Goal: Task Accomplishment & Management: Manage account settings

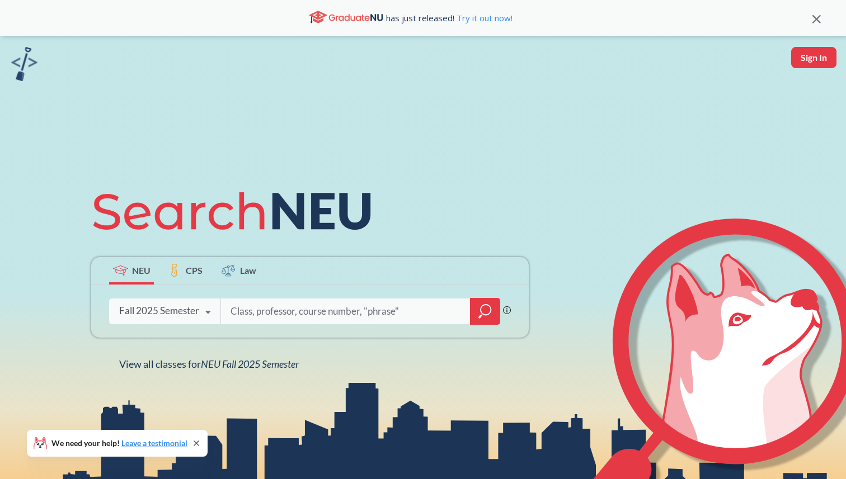
type input "n"
type input "engw 3304"
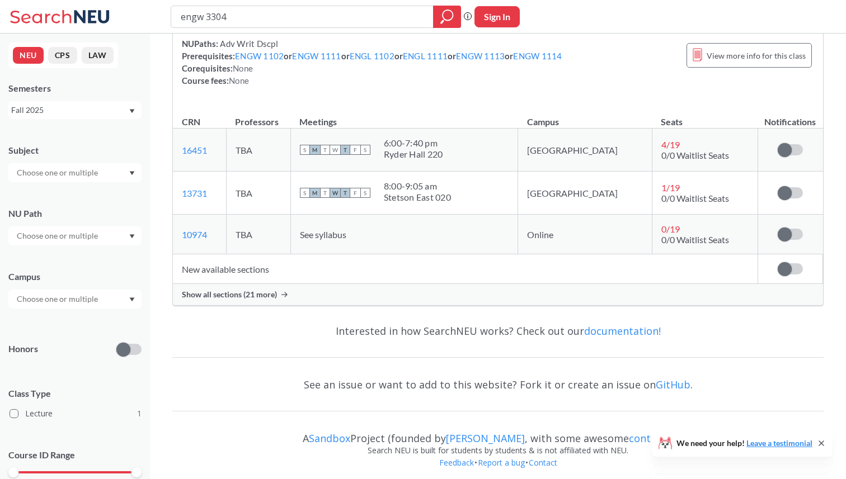
scroll to position [134, 0]
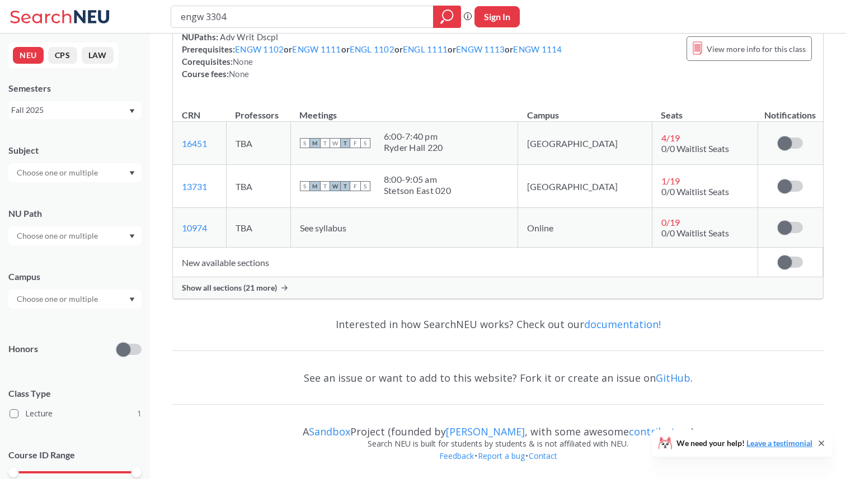
click at [239, 294] on div "Show all sections (21 more)" at bounding box center [498, 287] width 650 height 21
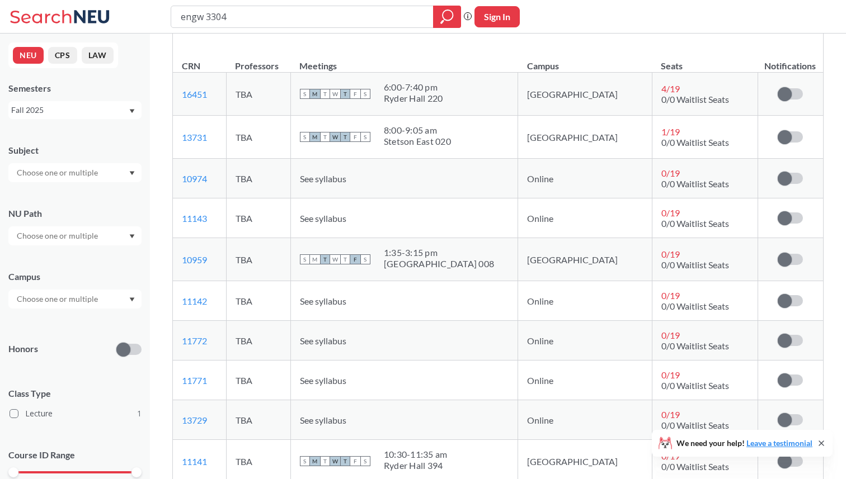
scroll to position [209, 0]
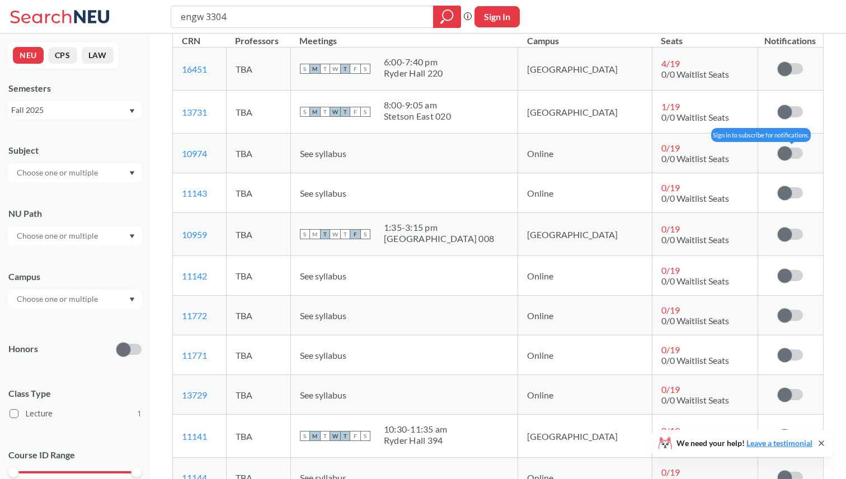
click at [782, 148] on span at bounding box center [785, 154] width 14 height 14
click at [778, 148] on input "checkbox" at bounding box center [778, 148] width 0 height 0
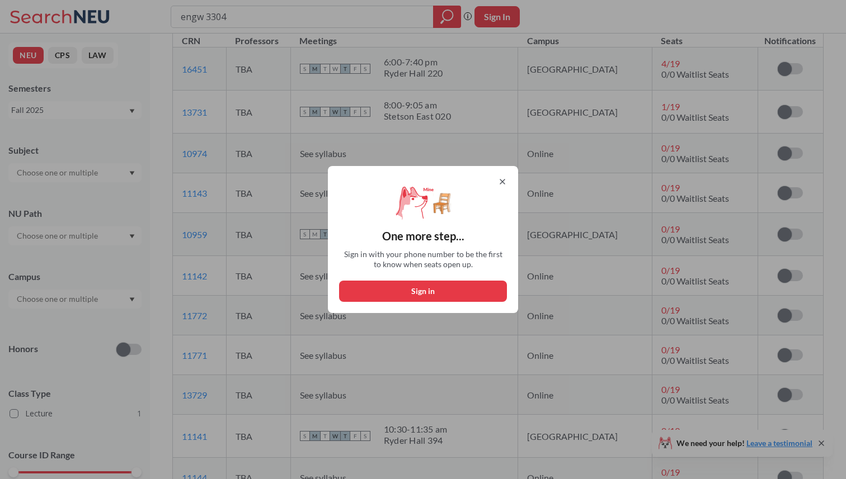
click at [499, 290] on button "Sign in" at bounding box center [423, 291] width 168 height 21
select select "US"
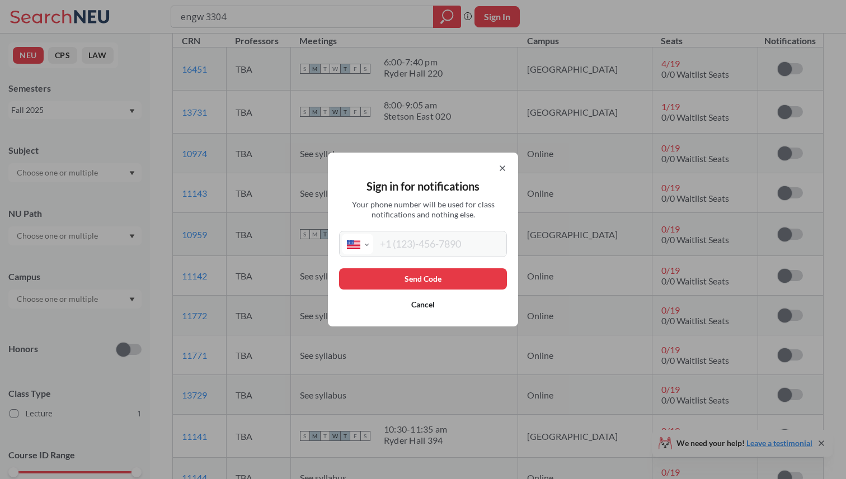
click at [429, 244] on input "tel" at bounding box center [438, 244] width 131 height 21
type input "[PHONE_NUMBER]"
click at [479, 284] on button "Send Code" at bounding box center [423, 279] width 168 height 21
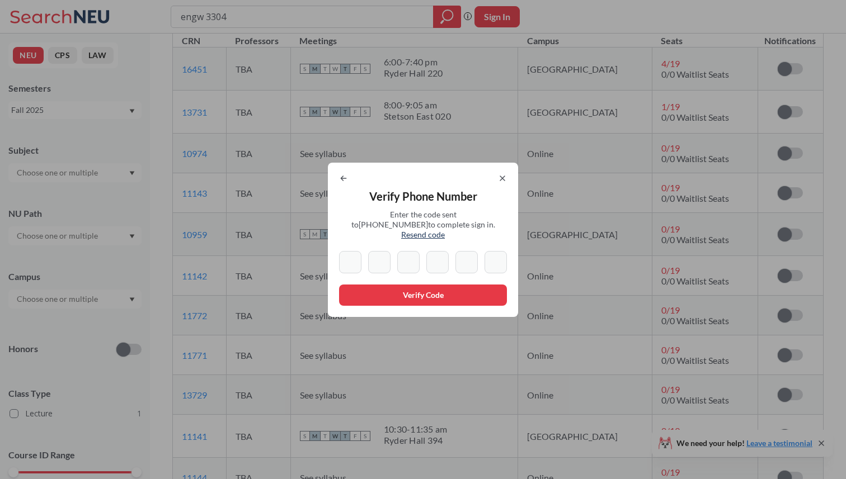
type input "1"
type input "2"
type input "0"
type input "1"
type input "8"
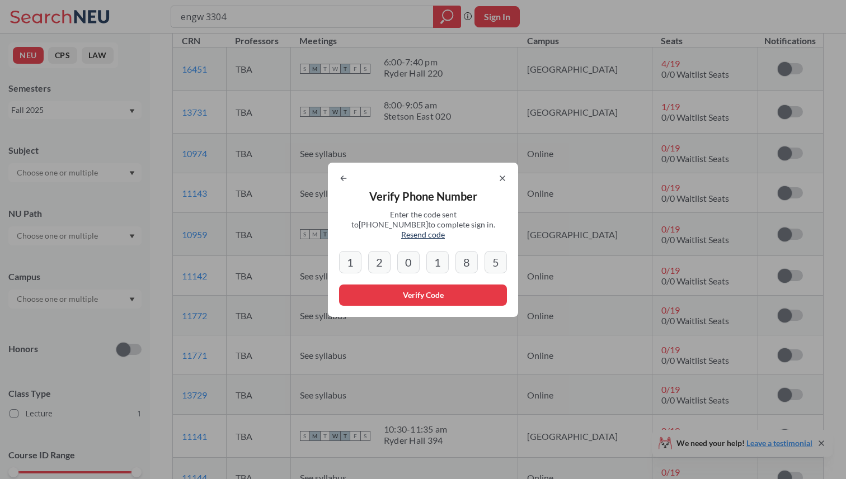
type input "5"
click at [385, 299] on button "Verify Code" at bounding box center [423, 295] width 168 height 21
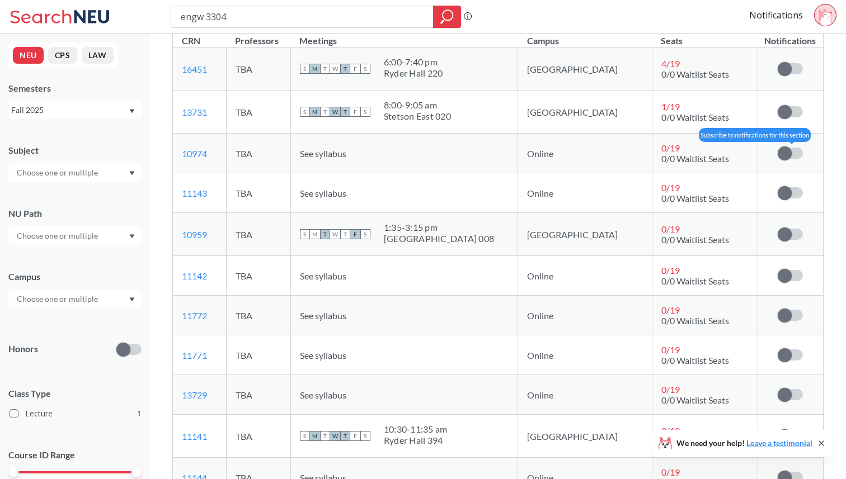
click at [783, 155] on span at bounding box center [785, 154] width 14 height 14
click at [778, 148] on input "checkbox" at bounding box center [778, 148] width 0 height 0
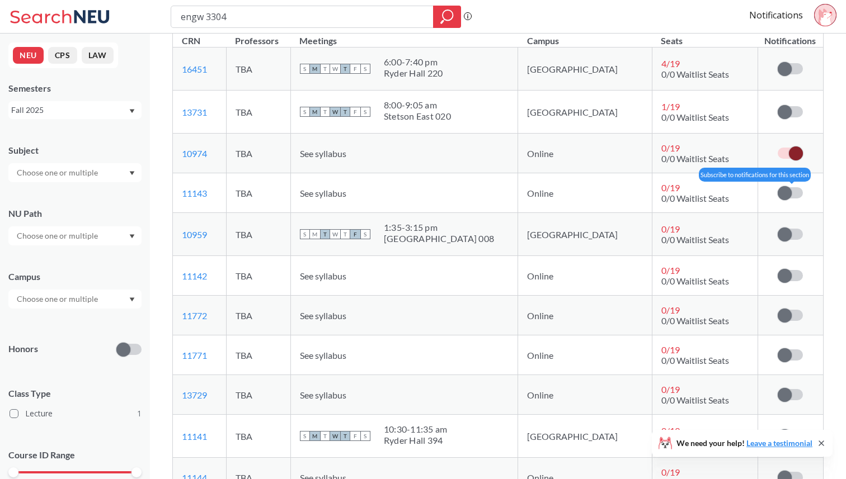
click at [789, 189] on span at bounding box center [785, 193] width 14 height 14
click at [778, 187] on input "checkbox" at bounding box center [778, 187] width 0 height 0
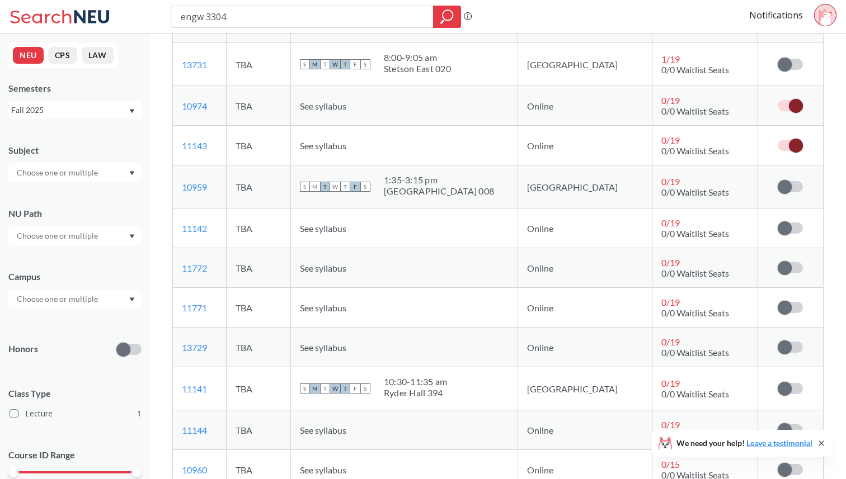
scroll to position [275, 0]
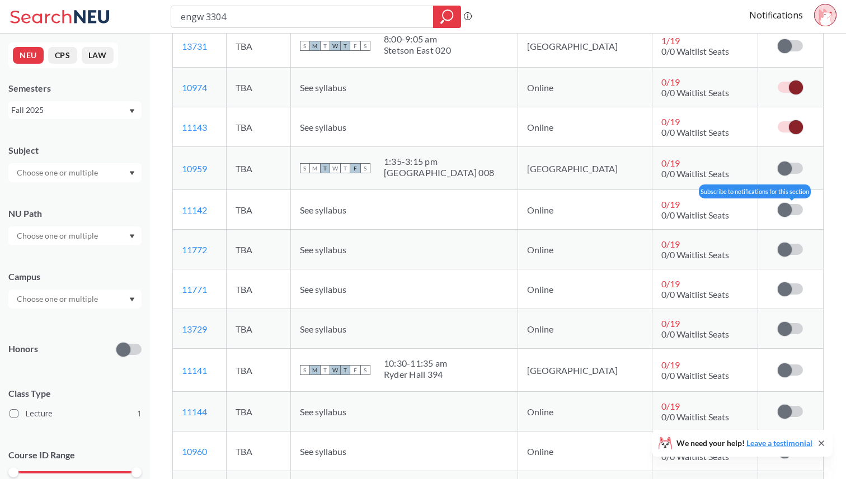
click at [784, 205] on span at bounding box center [785, 210] width 14 height 14
click at [778, 204] on input "checkbox" at bounding box center [778, 204] width 0 height 0
click at [785, 241] on td "Subscribe to notifications for this section" at bounding box center [789, 250] width 65 height 40
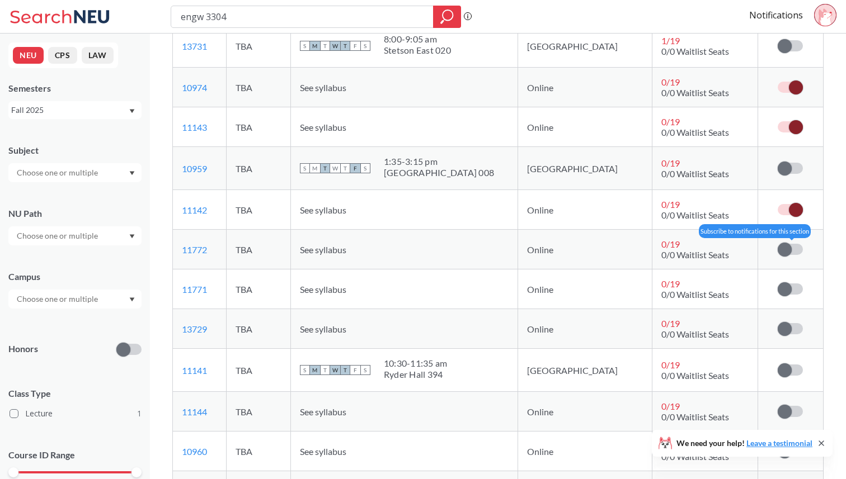
click at [784, 254] on span at bounding box center [785, 250] width 14 height 14
click at [778, 244] on input "checkbox" at bounding box center [778, 244] width 0 height 0
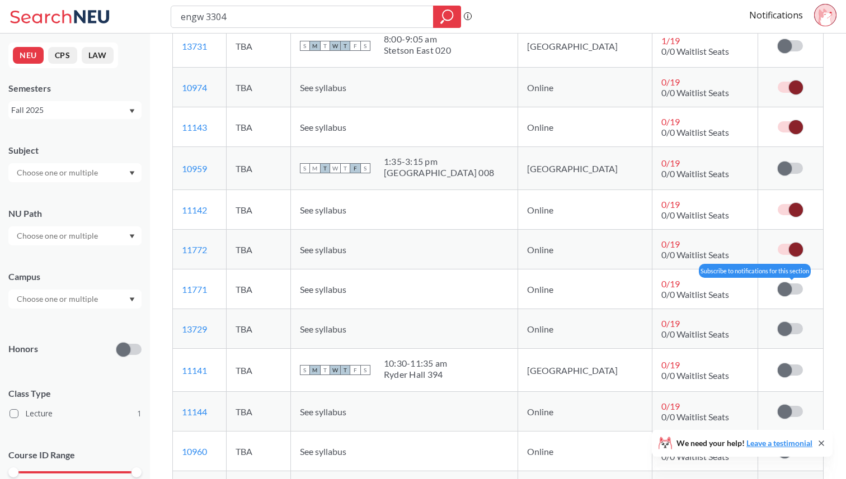
click at [784, 289] on span at bounding box center [785, 290] width 14 height 14
click at [778, 284] on input "checkbox" at bounding box center [778, 284] width 0 height 0
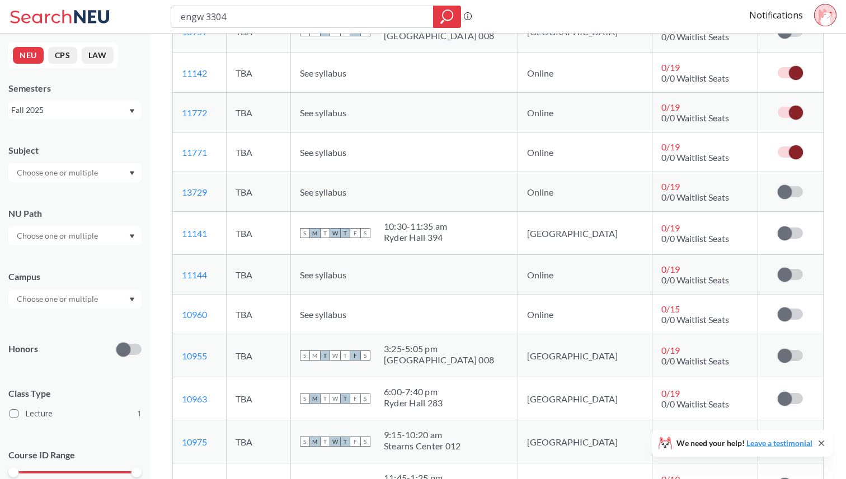
scroll to position [414, 0]
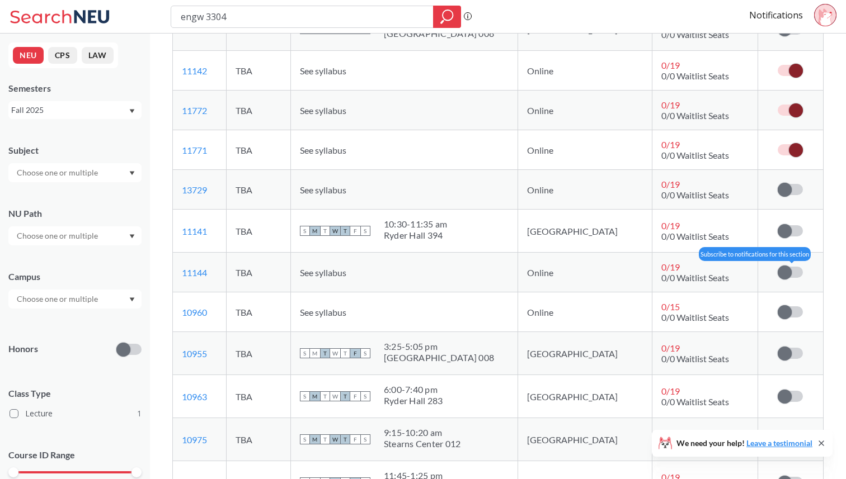
click at [787, 267] on span at bounding box center [785, 273] width 14 height 14
click at [778, 267] on input "checkbox" at bounding box center [778, 267] width 0 height 0
click at [787, 294] on td "Subscribe to notifications for this section" at bounding box center [789, 313] width 65 height 40
click at [788, 197] on td "Subscribe to notifications for this section" at bounding box center [789, 190] width 65 height 40
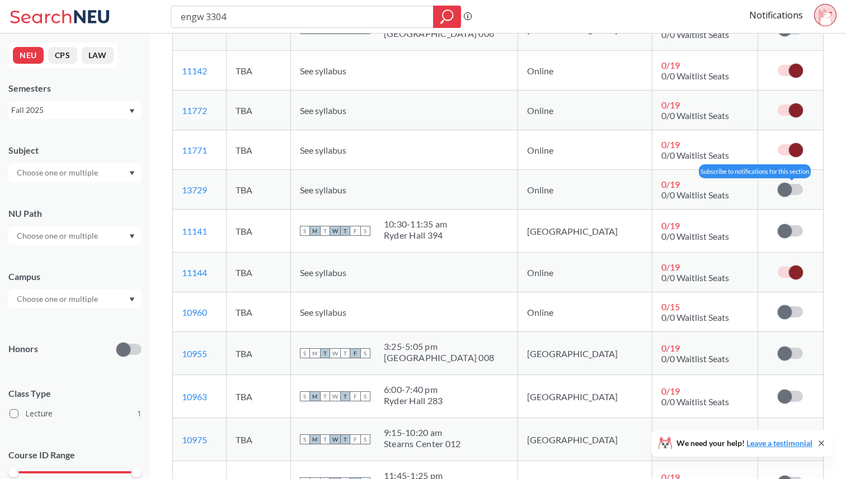
click at [786, 189] on span at bounding box center [785, 190] width 14 height 14
click at [778, 184] on input "checkbox" at bounding box center [778, 184] width 0 height 0
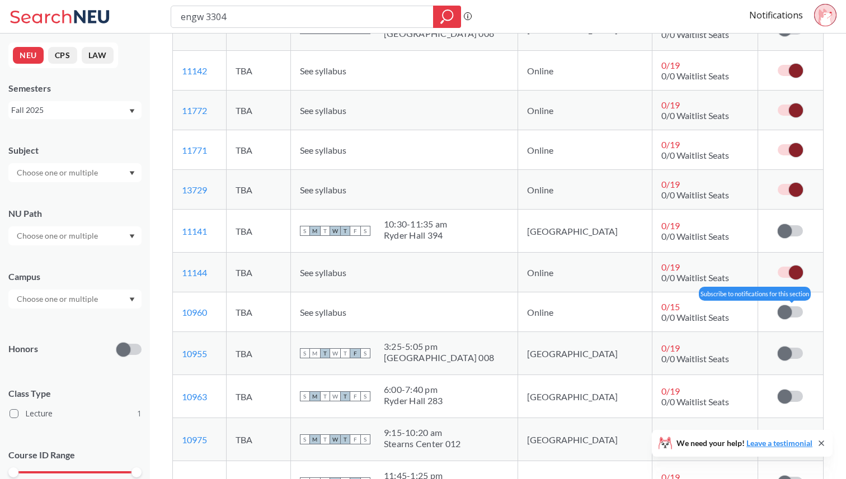
click at [788, 316] on span at bounding box center [785, 312] width 14 height 14
click at [778, 307] on input "checkbox" at bounding box center [778, 307] width 0 height 0
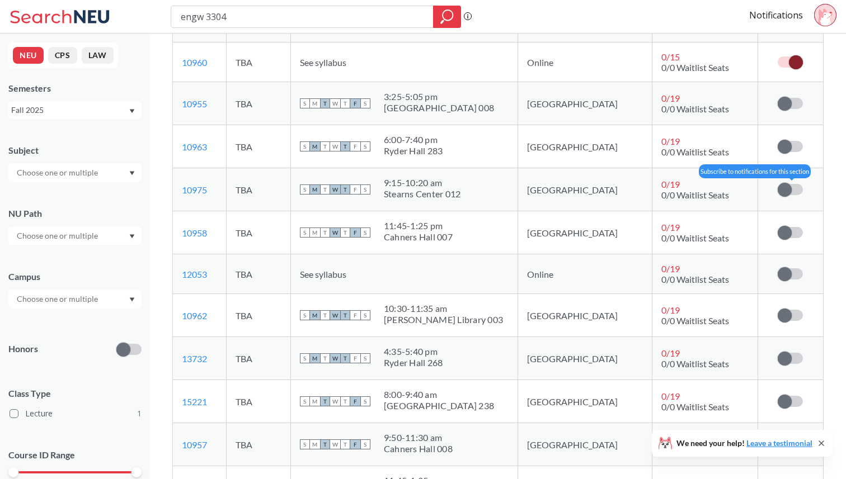
scroll to position [671, 0]
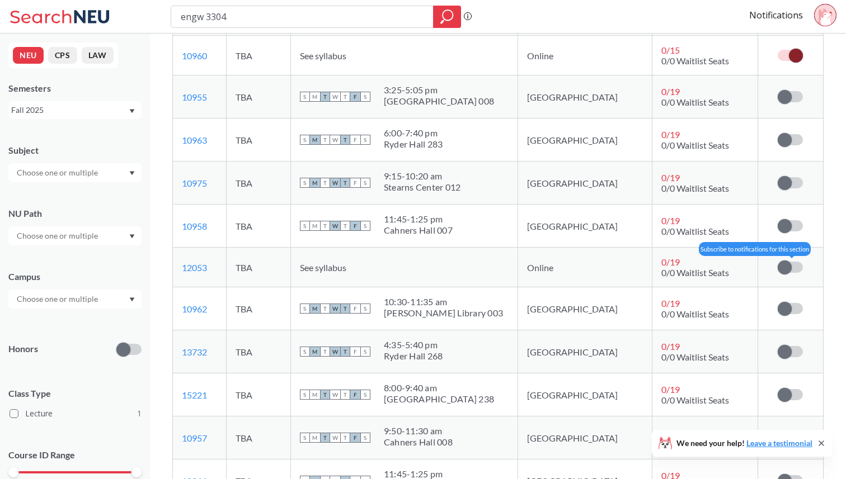
click at [785, 271] on span at bounding box center [785, 268] width 14 height 14
click at [778, 262] on input "checkbox" at bounding box center [778, 262] width 0 height 0
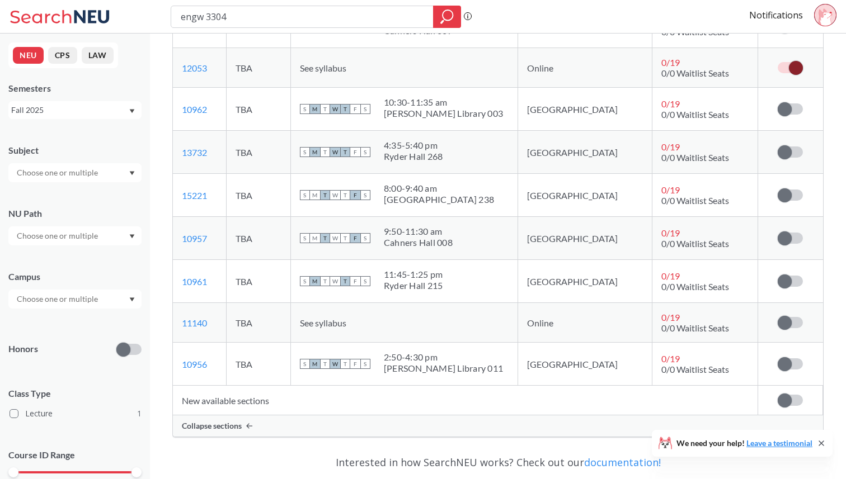
scroll to position [900, 0]
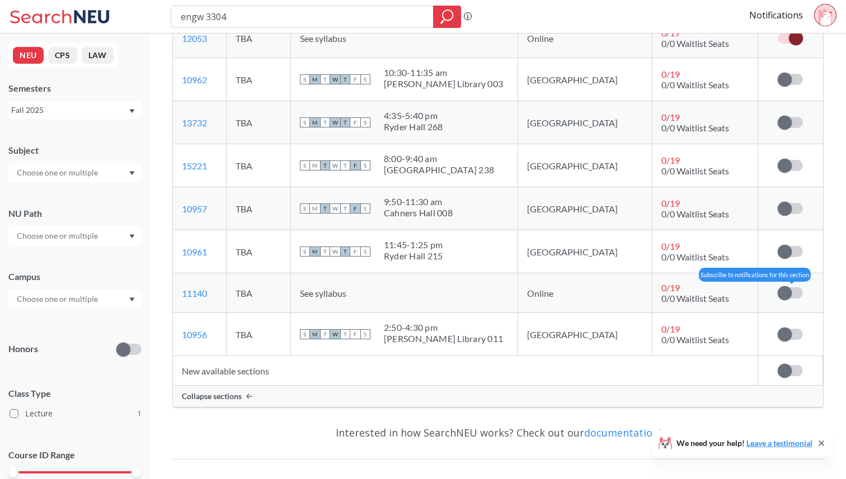
click at [792, 289] on label at bounding box center [790, 293] width 25 height 11
click at [778, 288] on input "checkbox" at bounding box center [778, 288] width 0 height 0
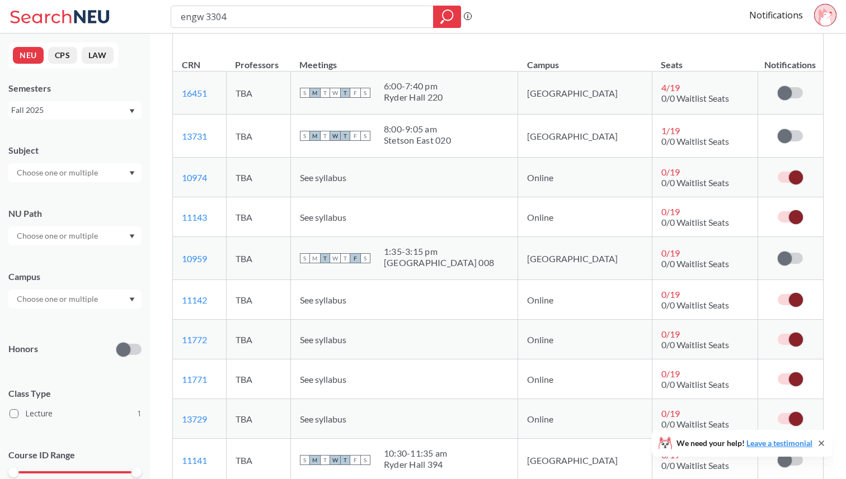
scroll to position [0, 0]
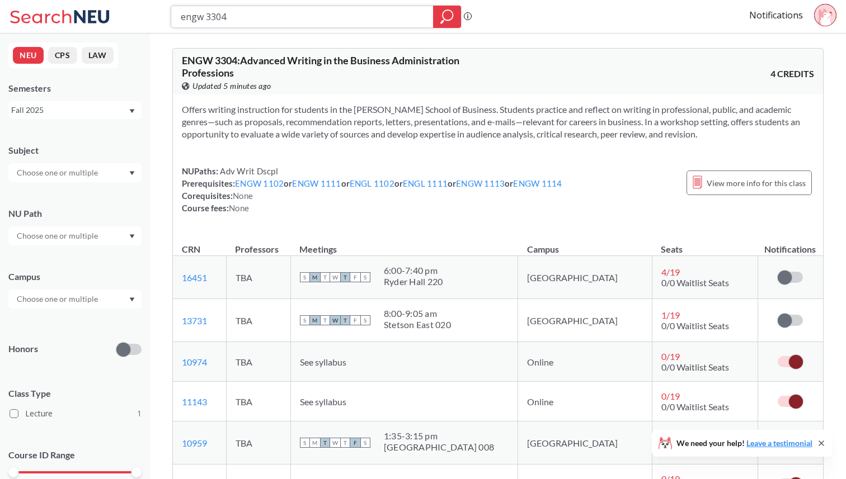
click at [240, 20] on input "engw 3304" at bounding box center [303, 16] width 246 height 19
type input "engw 3302"
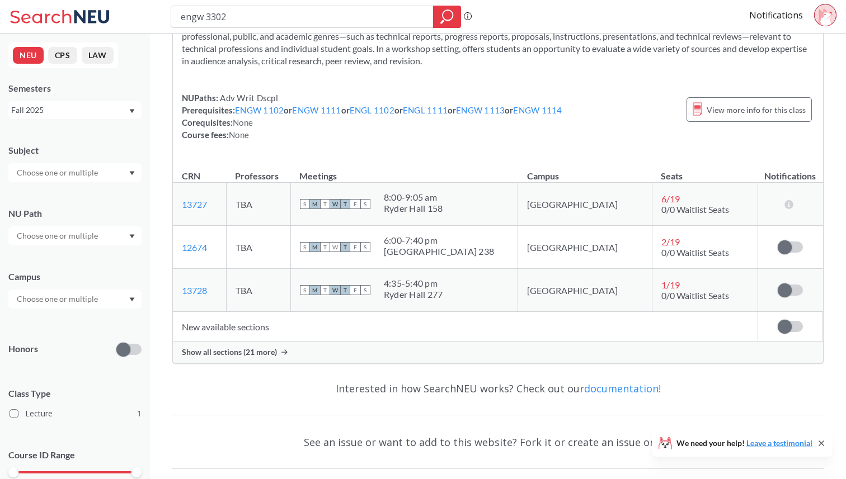
scroll to position [72, 0]
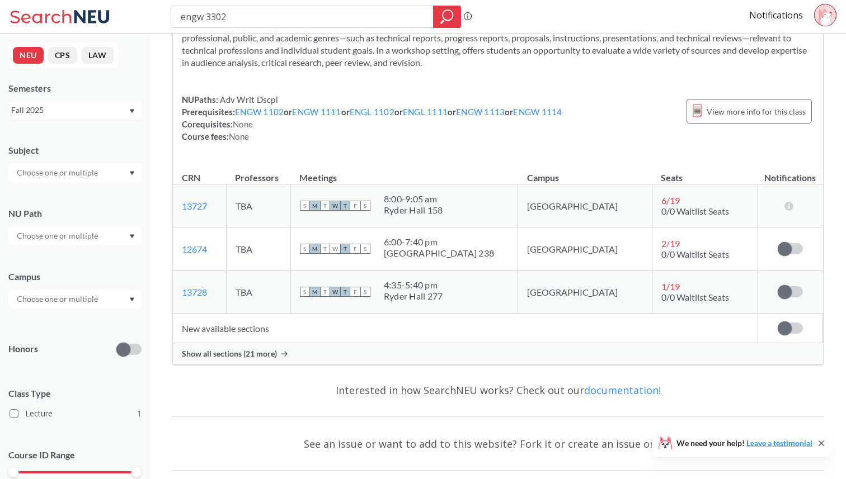
click at [265, 349] on div "Show all sections (21 more)" at bounding box center [498, 354] width 650 height 21
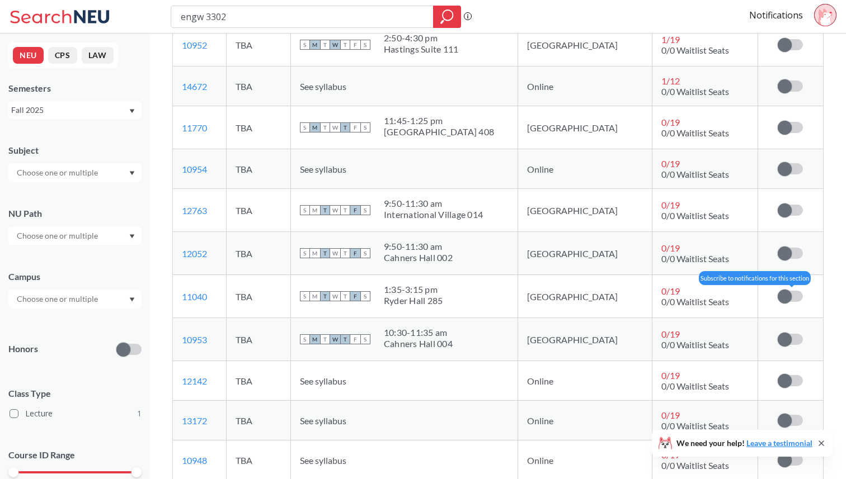
scroll to position [333, 0]
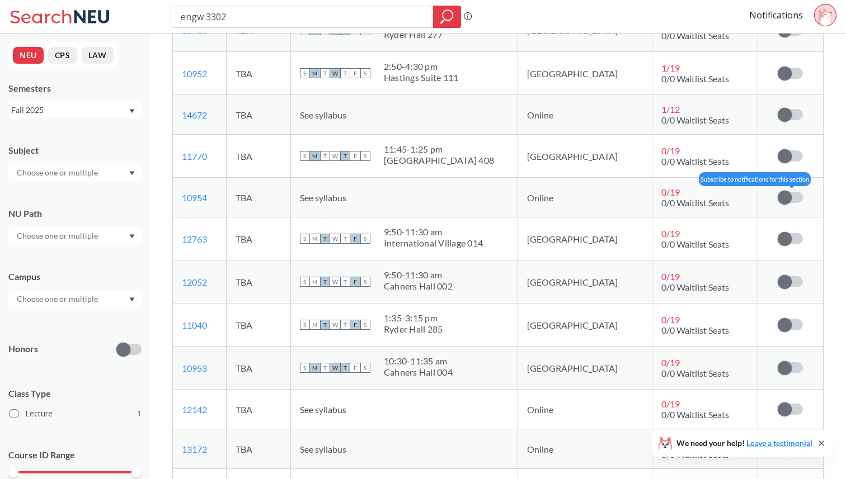
click at [782, 198] on span at bounding box center [785, 198] width 14 height 14
click at [778, 192] on input "checkbox" at bounding box center [778, 192] width 0 height 0
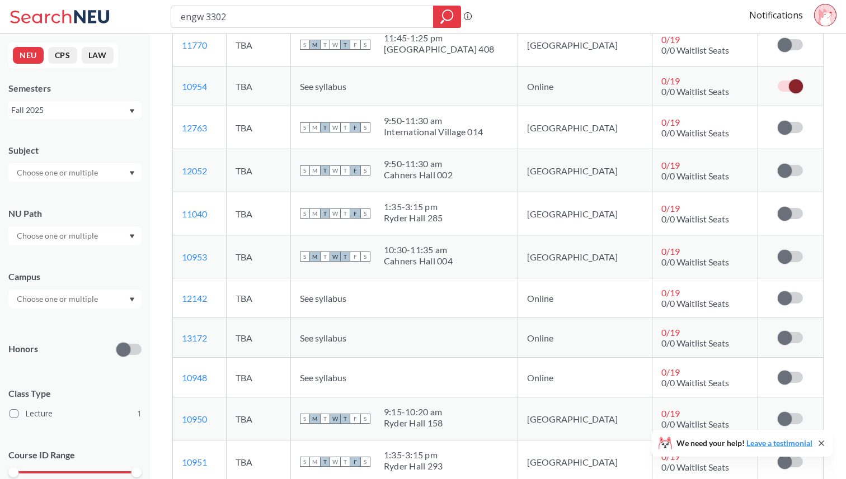
scroll to position [446, 0]
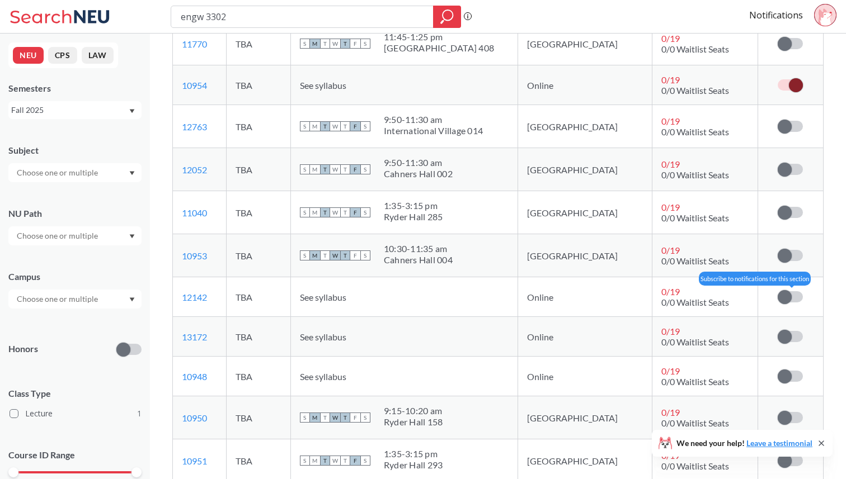
click at [782, 295] on span at bounding box center [785, 297] width 14 height 14
click at [778, 291] on input "checkbox" at bounding box center [778, 291] width 0 height 0
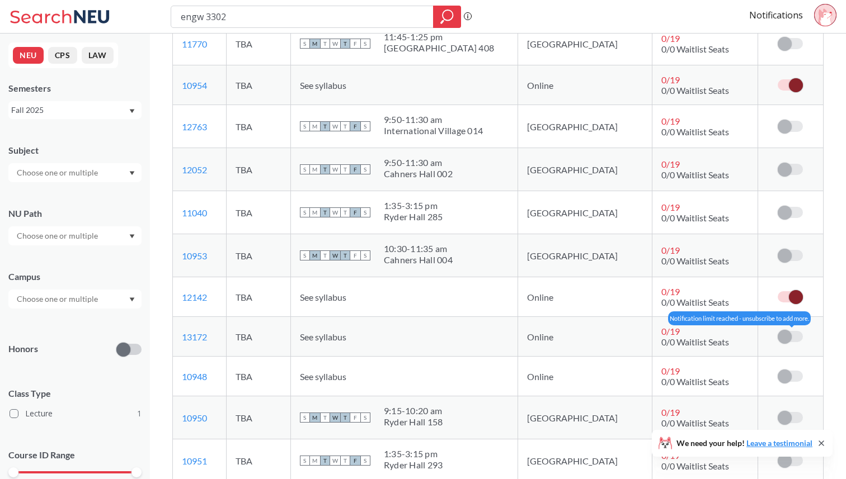
click at [782, 335] on span at bounding box center [785, 337] width 14 height 14
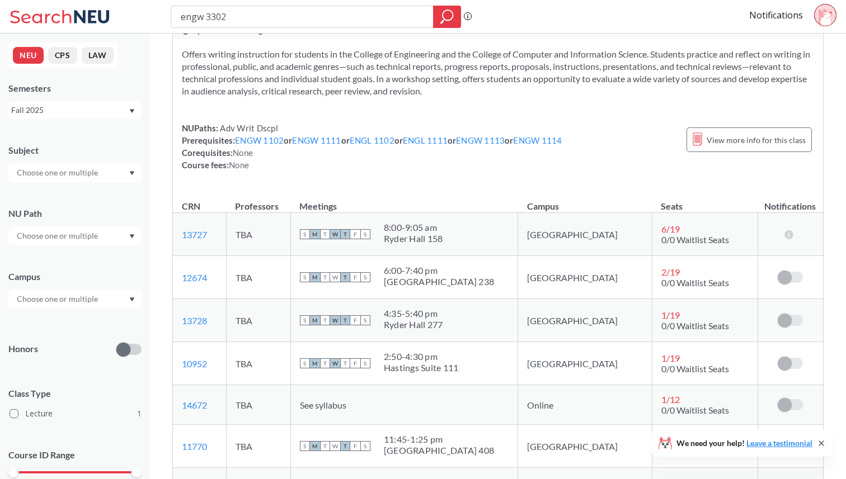
scroll to position [0, 0]
